Goal: Information Seeking & Learning: Learn about a topic

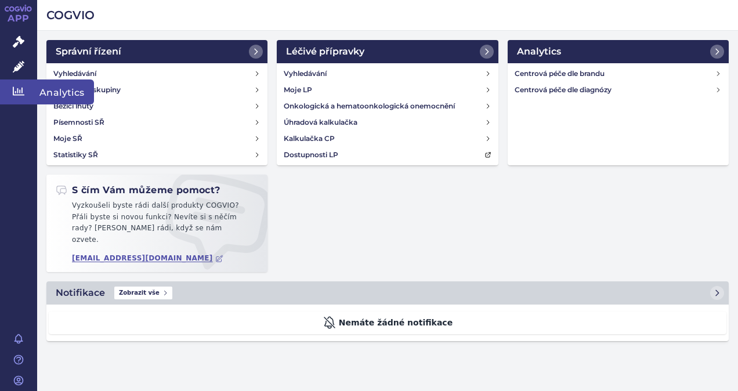
click at [18, 85] on icon at bounding box center [19, 91] width 12 height 12
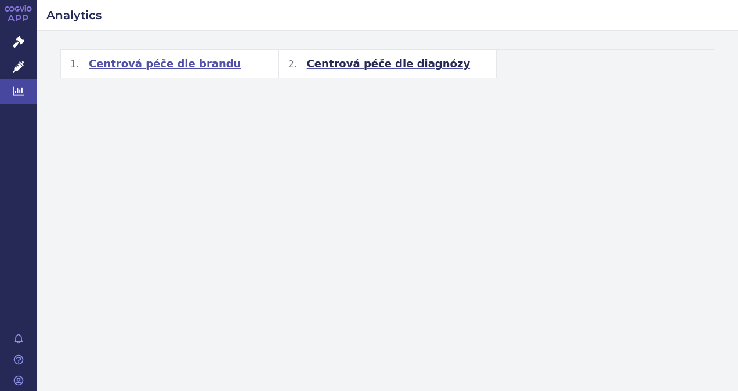
click at [185, 63] on span "Centrová péče dle brandu" at bounding box center [165, 64] width 152 height 14
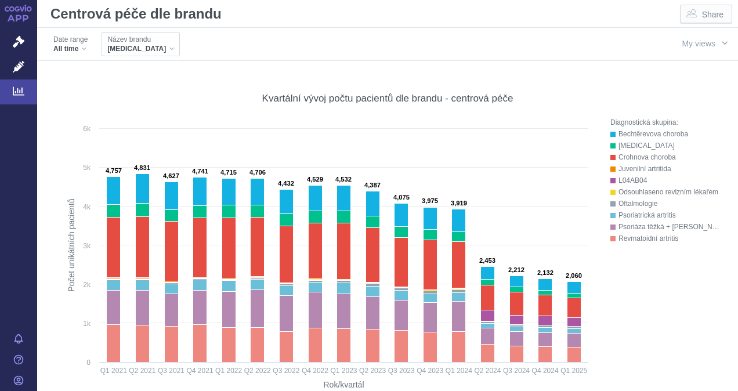
click at [140, 45] on div "HUMIRA" at bounding box center [140, 48] width 67 height 9
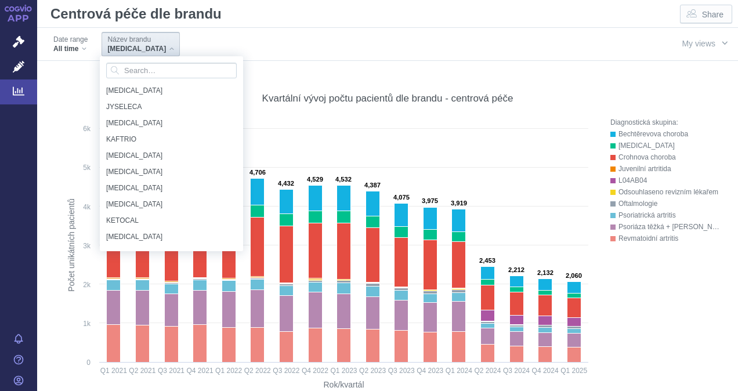
scroll to position [4785, 0]
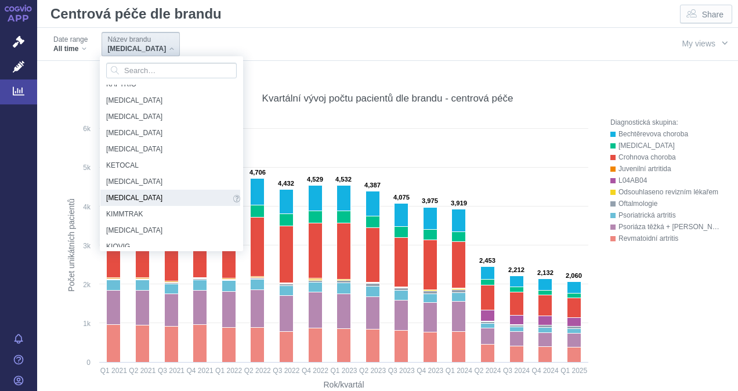
click at [142, 194] on span "KEYTRUDA" at bounding box center [168, 197] width 124 height 13
